Goal: Find specific page/section

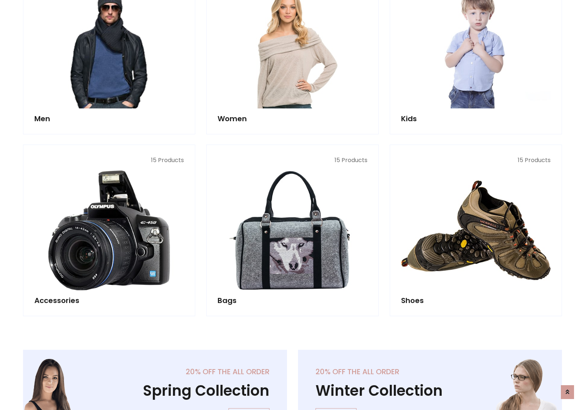
scroll to position [245, 0]
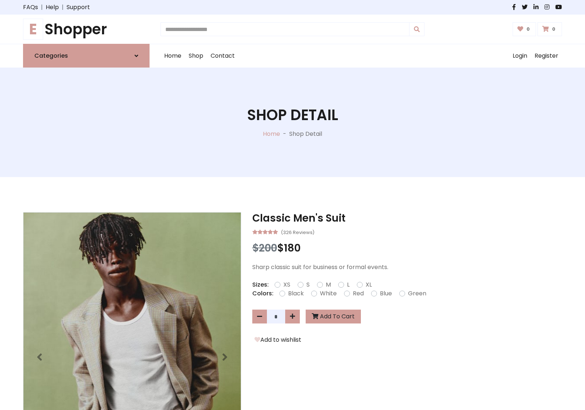
click at [86, 29] on h1 "E Shopper" at bounding box center [86, 29] width 126 height 18
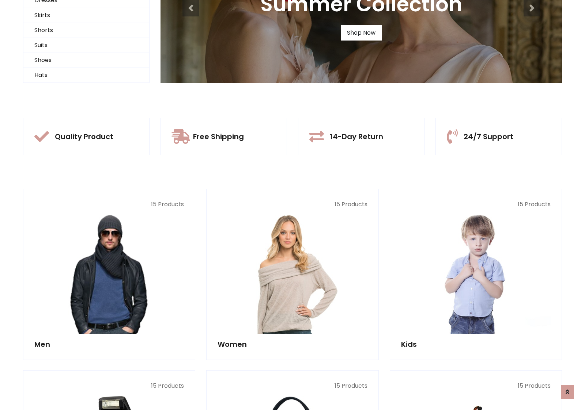
scroll to position [71, 0]
